Goal: Task Accomplishment & Management: Use online tool/utility

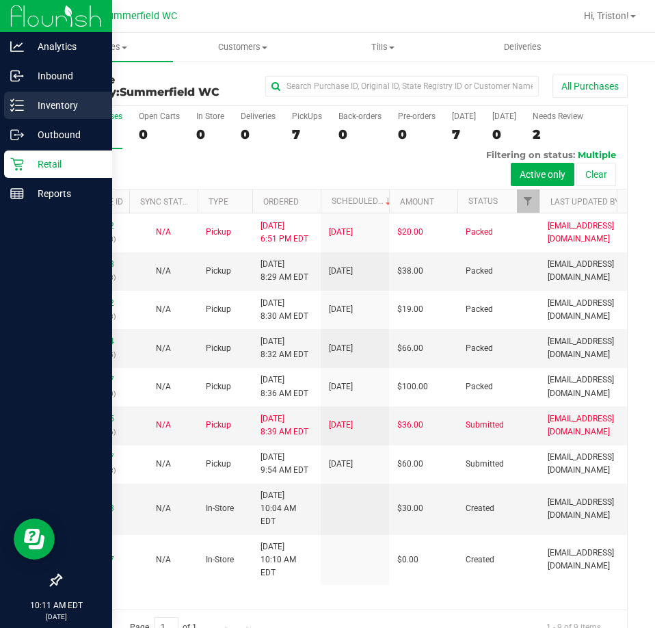
click at [23, 103] on icon at bounding box center [17, 106] width 14 height 14
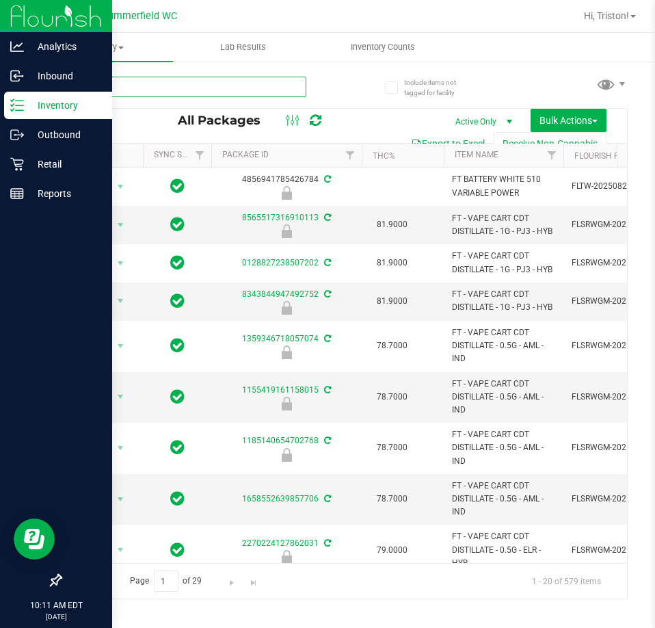
click at [127, 90] on input "text" at bounding box center [183, 87] width 246 height 21
type input "fso"
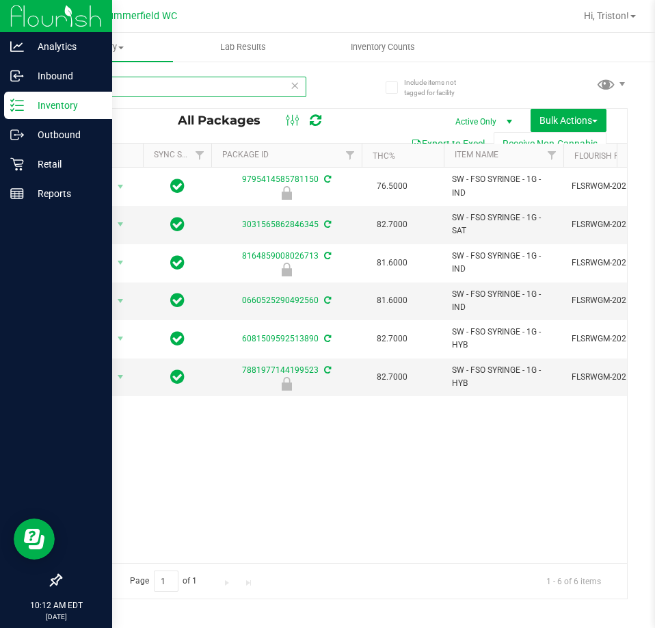
drag, startPoint x: 142, startPoint y: 88, endPoint x: 75, endPoint y: 88, distance: 67.7
click at [75, 88] on input "fso" at bounding box center [183, 87] width 246 height 21
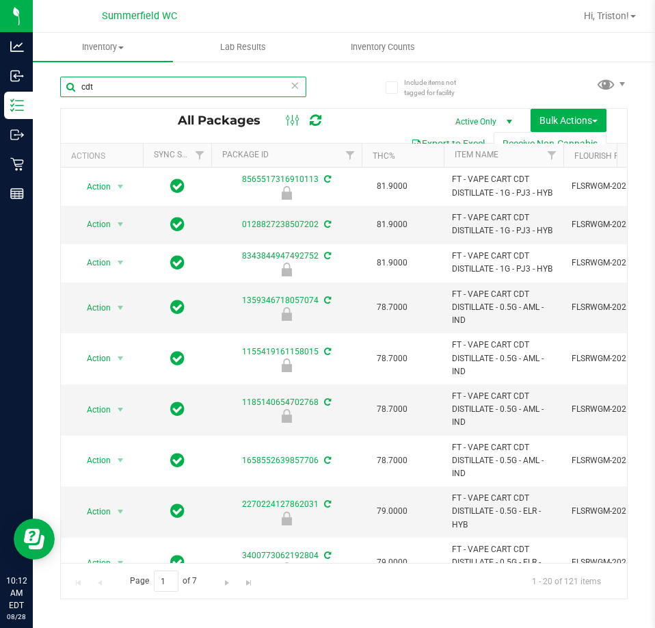
drag, startPoint x: 96, startPoint y: 83, endPoint x: 88, endPoint y: 81, distance: 9.0
click at [91, 82] on input "cdt" at bounding box center [183, 87] width 246 height 21
type input "c"
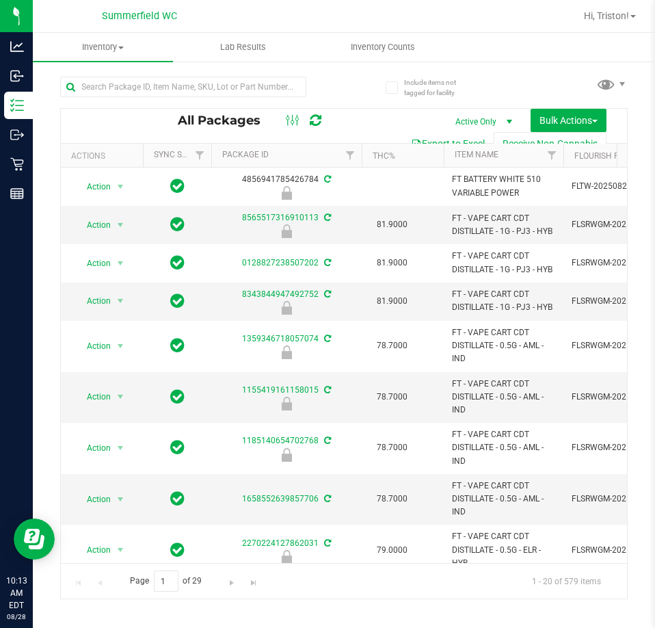
click at [154, 75] on div at bounding box center [202, 86] width 284 height 44
click at [154, 88] on input "text" at bounding box center [183, 87] width 246 height 21
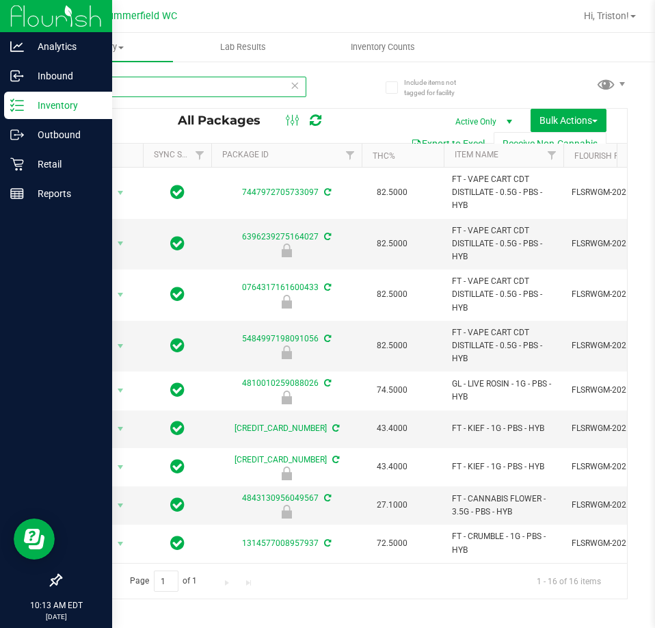
drag, startPoint x: 168, startPoint y: 92, endPoint x: 10, endPoint y: 93, distance: 158.0
click at [10, 93] on div "Analytics Inbound Inventory Outbound Retail Reports 10:13 AM EDT [DATE] 08/28 […" at bounding box center [327, 314] width 655 height 628
type input "cpz"
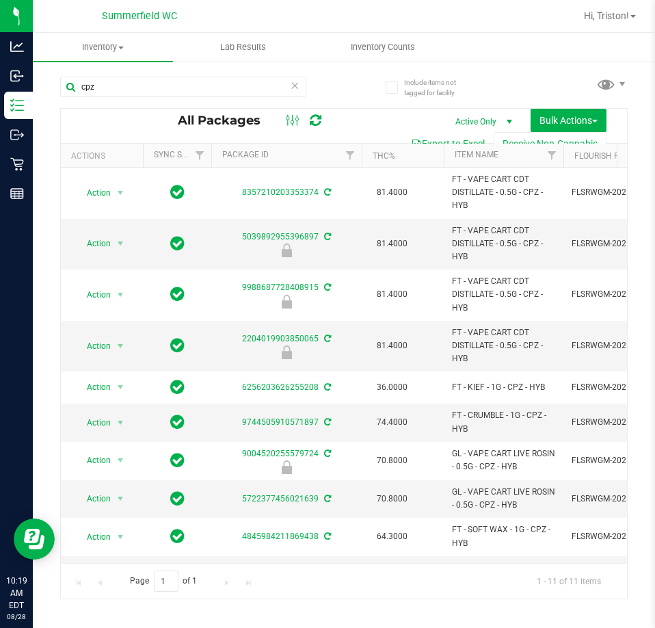
click at [335, 100] on div "cpz" at bounding box center [202, 86] width 284 height 44
click at [293, 88] on icon at bounding box center [295, 85] width 10 height 16
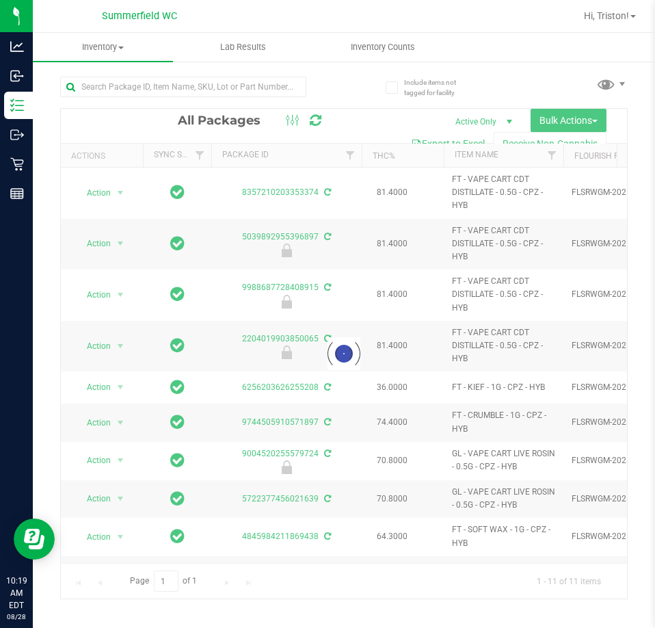
click at [331, 85] on div at bounding box center [202, 86] width 284 height 44
